Goal: Information Seeking & Learning: Learn about a topic

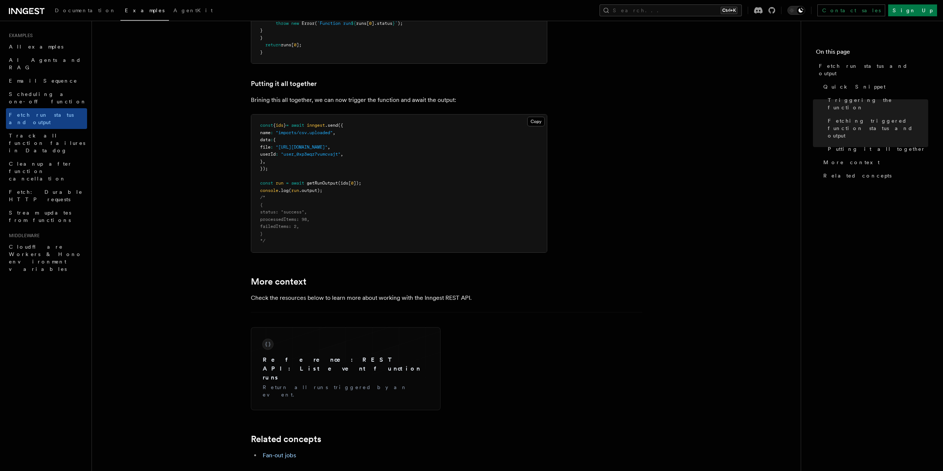
scroll to position [964, 0]
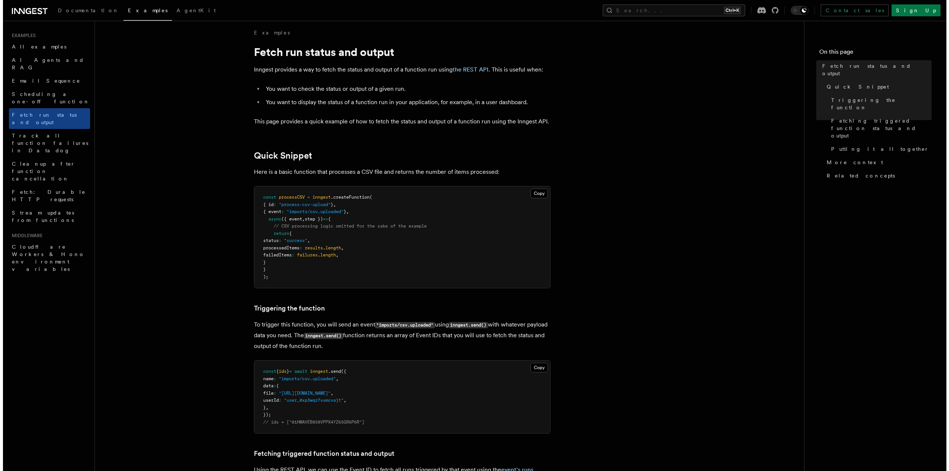
scroll to position [0, 0]
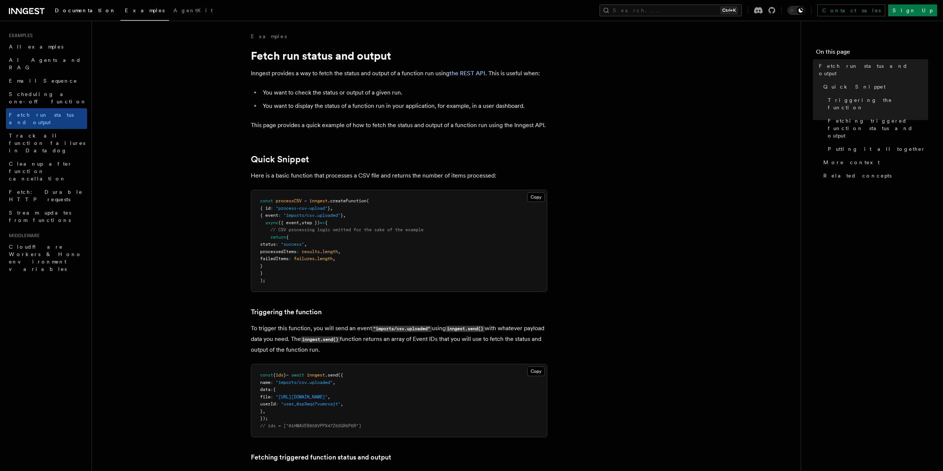
click at [87, 10] on span "Documentation" at bounding box center [85, 10] width 61 height 6
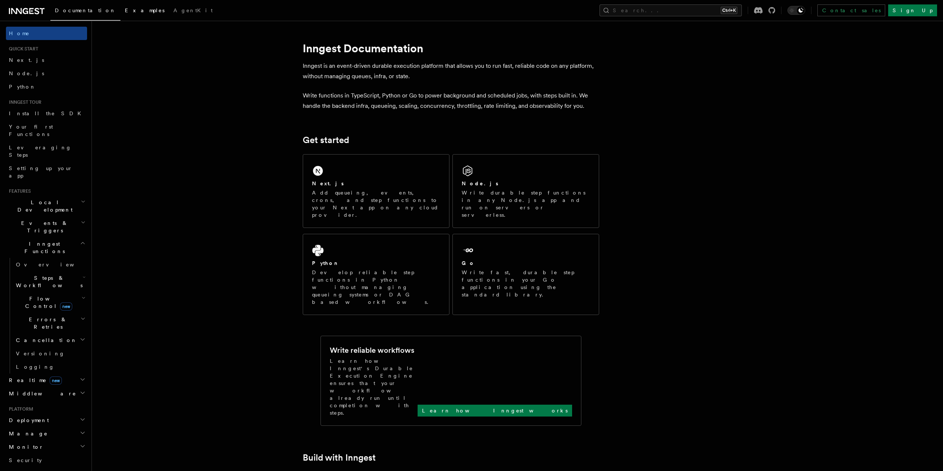
click at [125, 11] on span "Examples" at bounding box center [145, 10] width 40 height 6
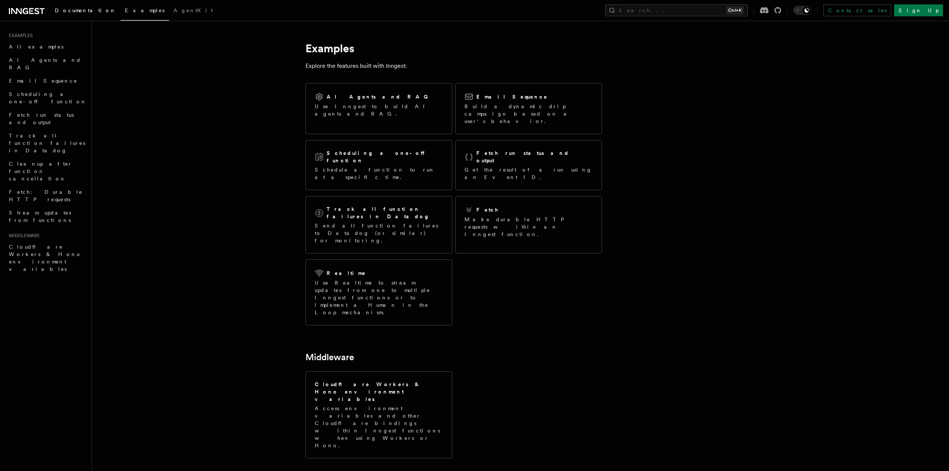
click at [78, 11] on span "Documentation" at bounding box center [85, 10] width 61 height 6
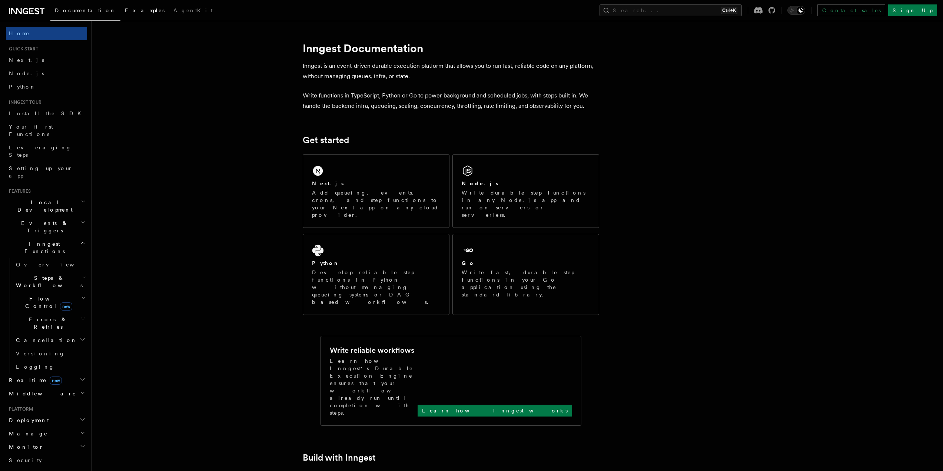
click at [120, 8] on link "Examples" at bounding box center [144, 11] width 49 height 18
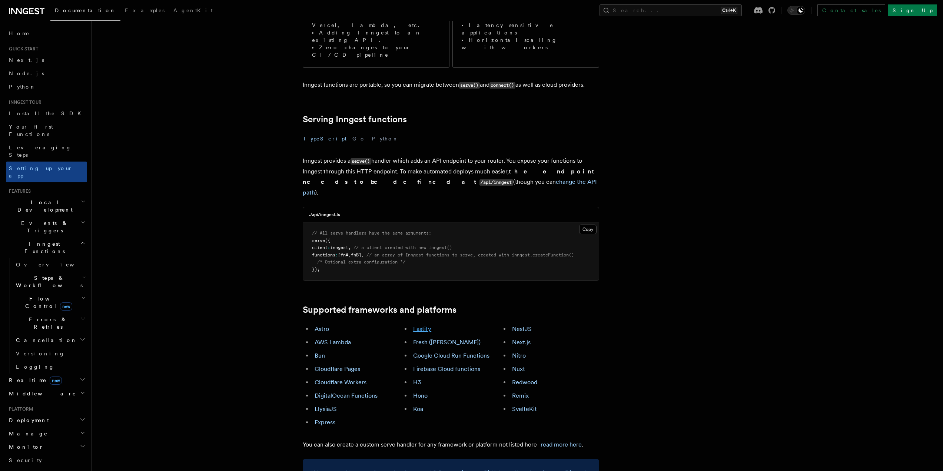
click at [419, 325] on link "Fastify" at bounding box center [422, 328] width 18 height 7
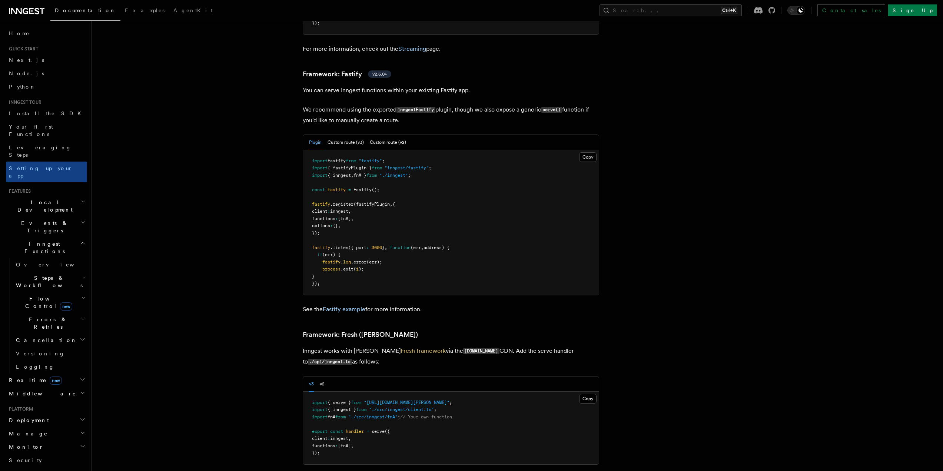
scroll to position [2549, 0]
